Goal: Task Accomplishment & Management: Manage account settings

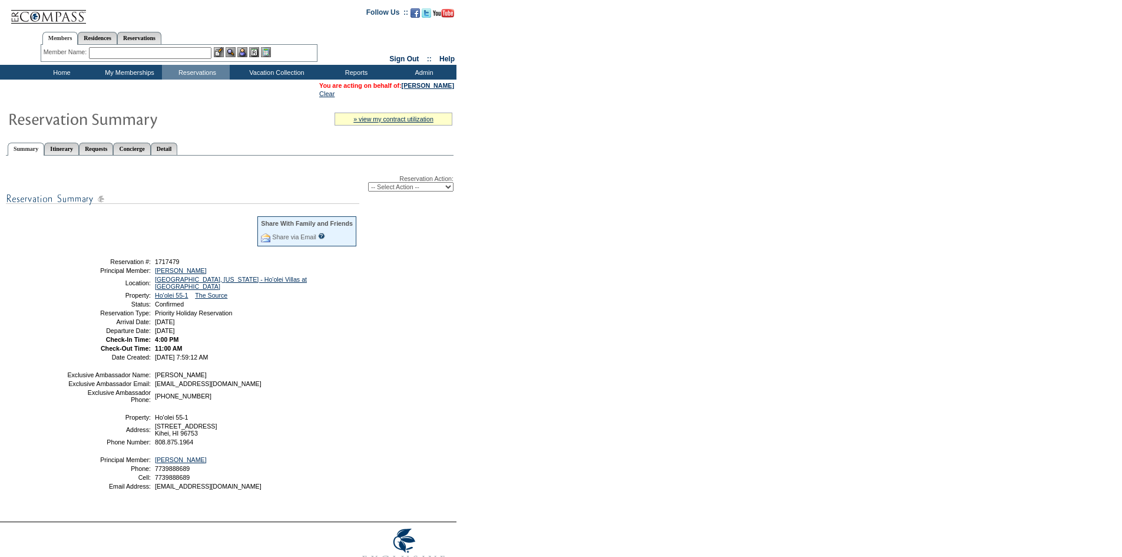
click at [438, 188] on select "-- Select Action -- Modify Reservation Dates Modify Reservation Cost Modify Occ…" at bounding box center [410, 186] width 85 height 9
select select "ChangeCost"
click at [368, 184] on select "-- Select Action -- Modify Reservation Dates Modify Reservation Cost Modify Occ…" at bounding box center [410, 186] width 85 height 9
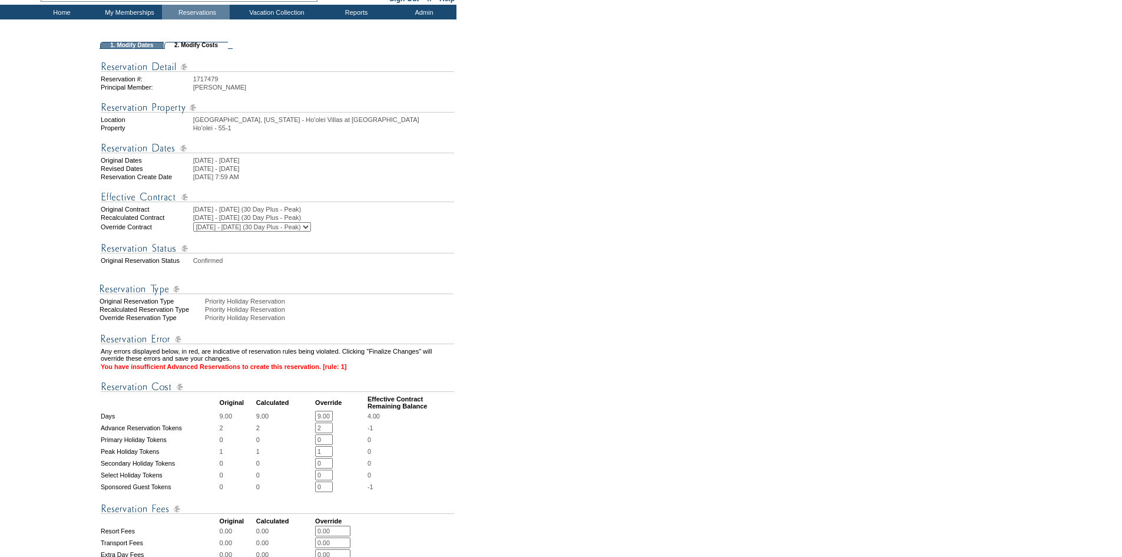
scroll to position [177, 0]
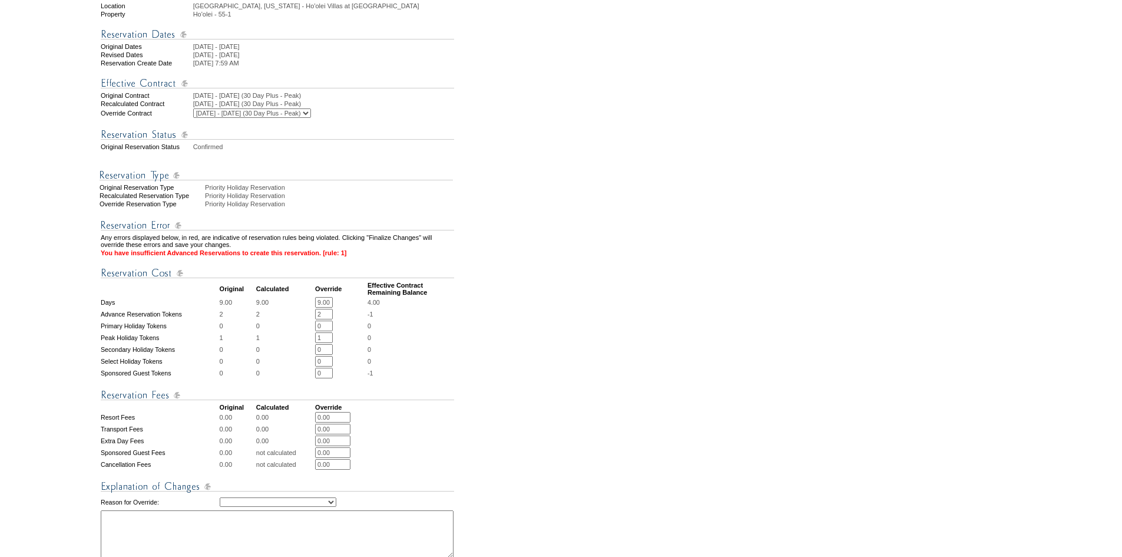
click at [330, 319] on input "2" at bounding box center [324, 314] width 18 height 11
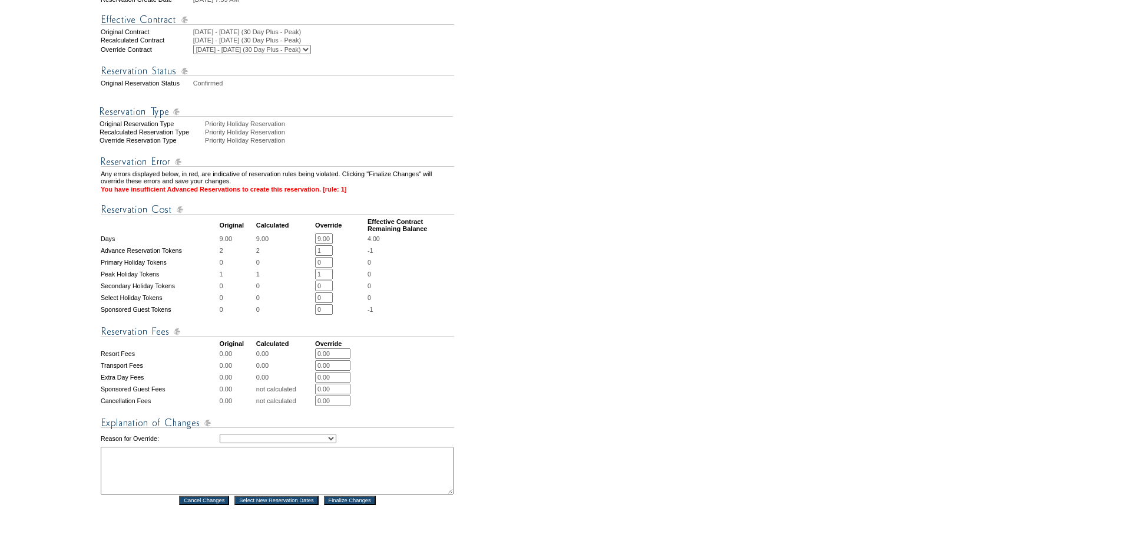
scroll to position [398, 0]
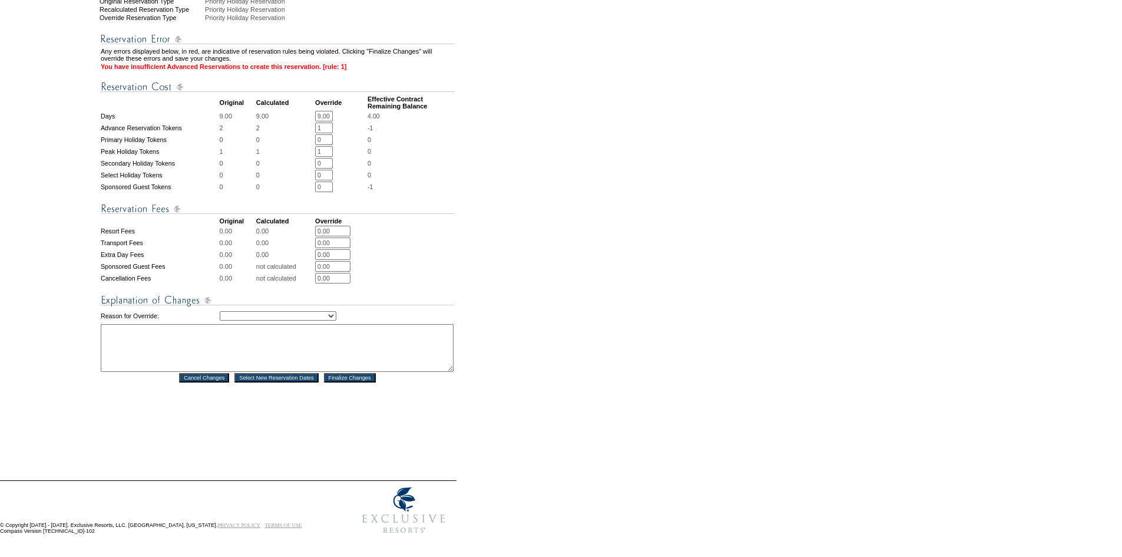
type input "1"
click at [310, 299] on img at bounding box center [277, 300] width 353 height 15
click at [307, 311] on select "Creating Continuous Stay Days Rebooked After Cancellation Editing Occupant Expe…" at bounding box center [278, 315] width 117 height 9
select select "1043"
click at [220, 311] on select "Creating Continuous Stay Days Rebooked After Cancellation Editing Occupant Expe…" at bounding box center [278, 315] width 117 height 9
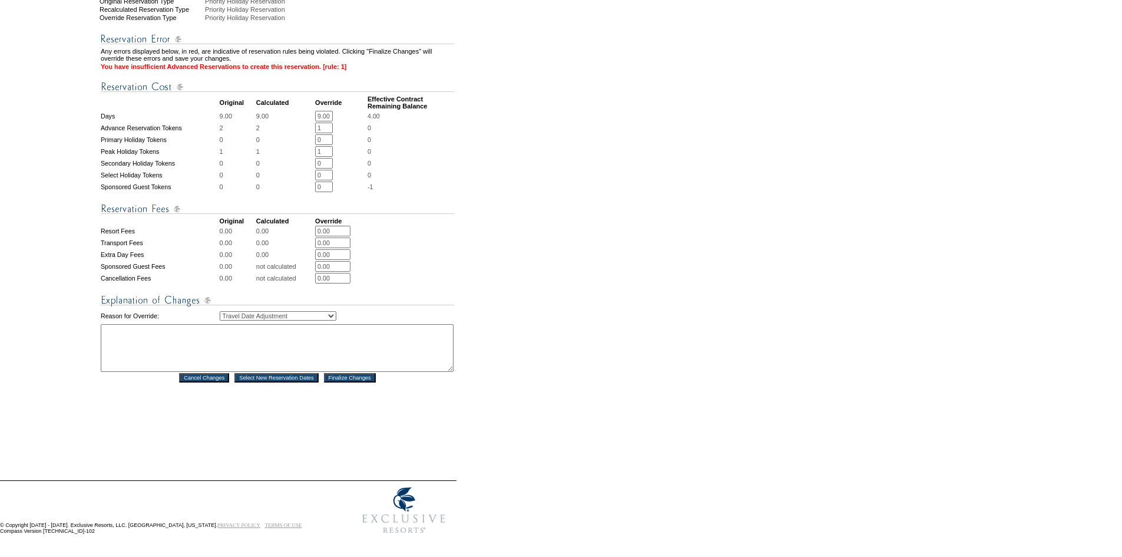
click at [305, 328] on textarea at bounding box center [277, 348] width 353 height 48
type textarea "ef"
click at [368, 373] on input "Finalize Changes" at bounding box center [350, 377] width 52 height 9
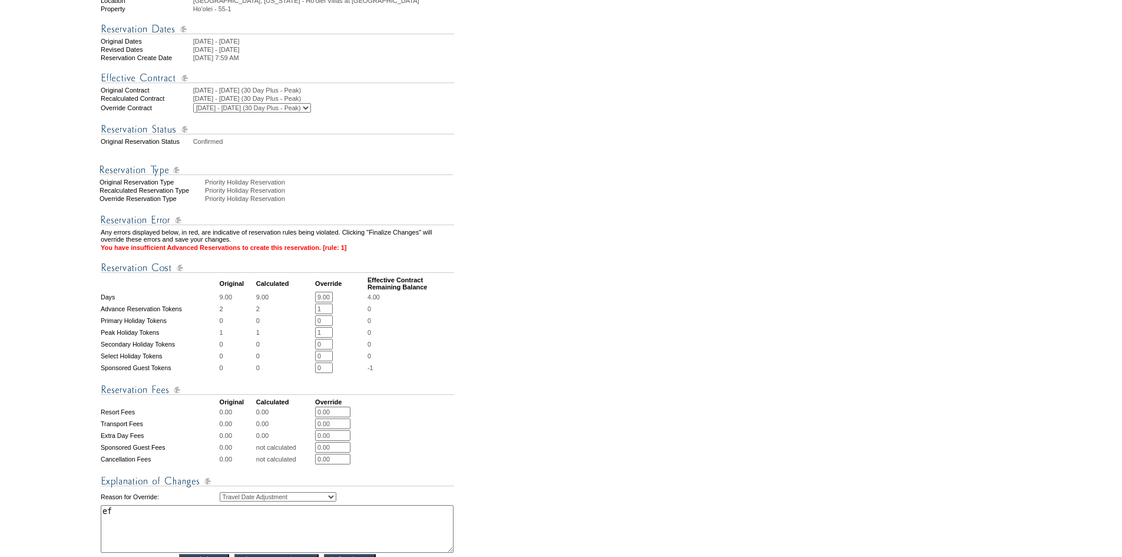
scroll to position [0, 0]
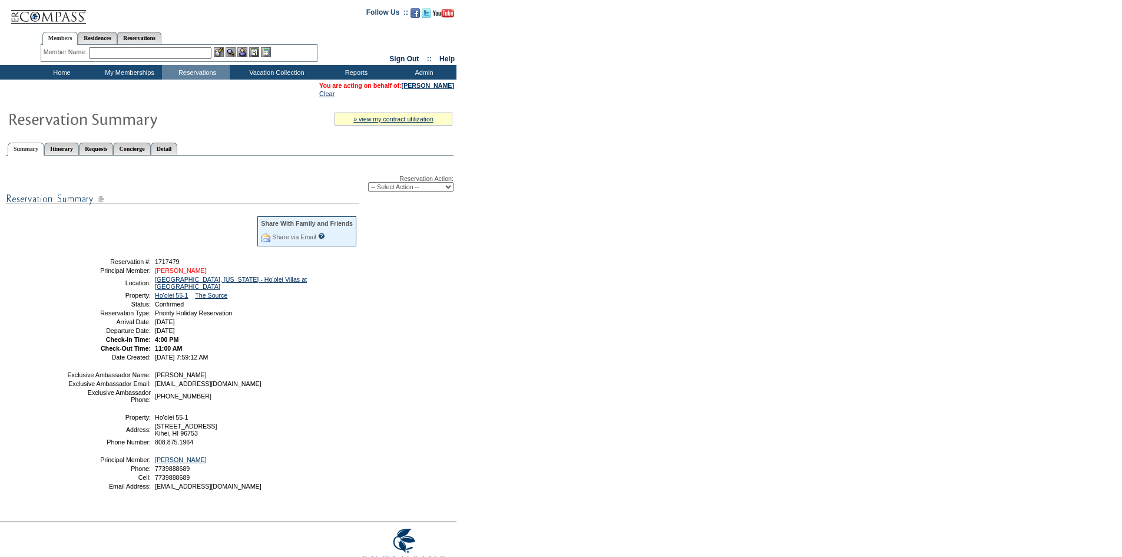
click at [184, 274] on link "[PERSON_NAME]" at bounding box center [181, 270] width 52 height 7
